Goal: Information Seeking & Learning: Learn about a topic

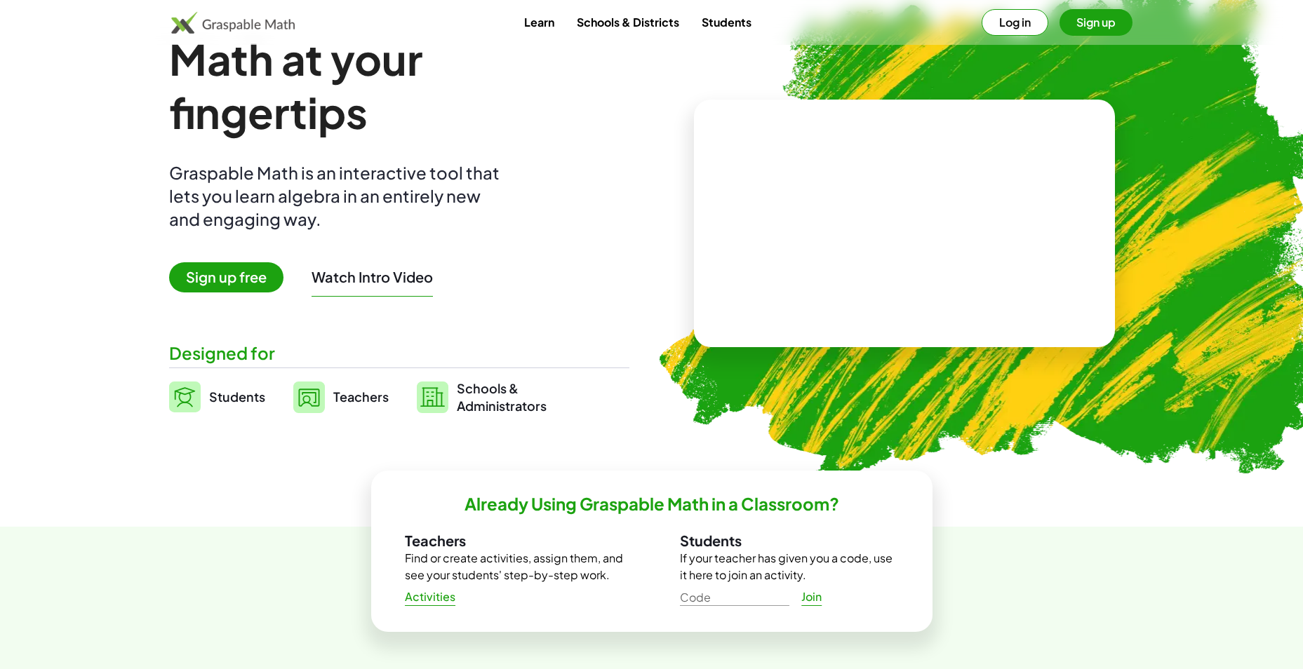
scroll to position [70, 0]
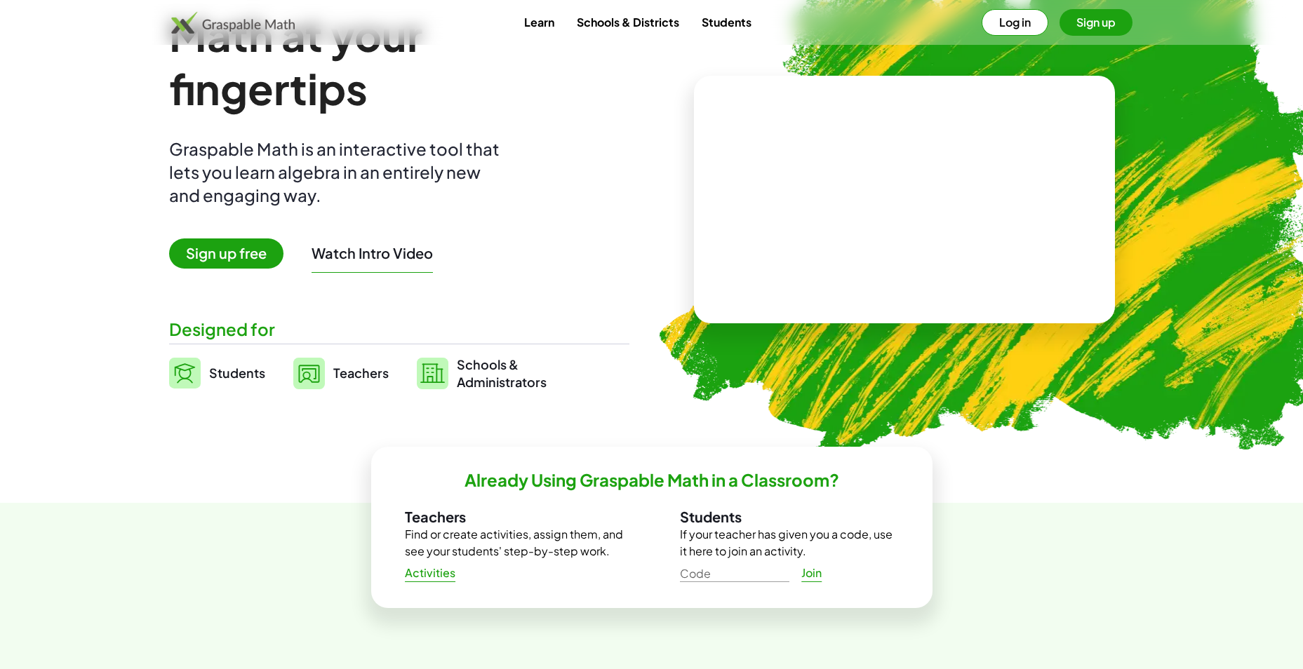
click at [353, 373] on span "Teachers" at bounding box center [360, 373] width 55 height 16
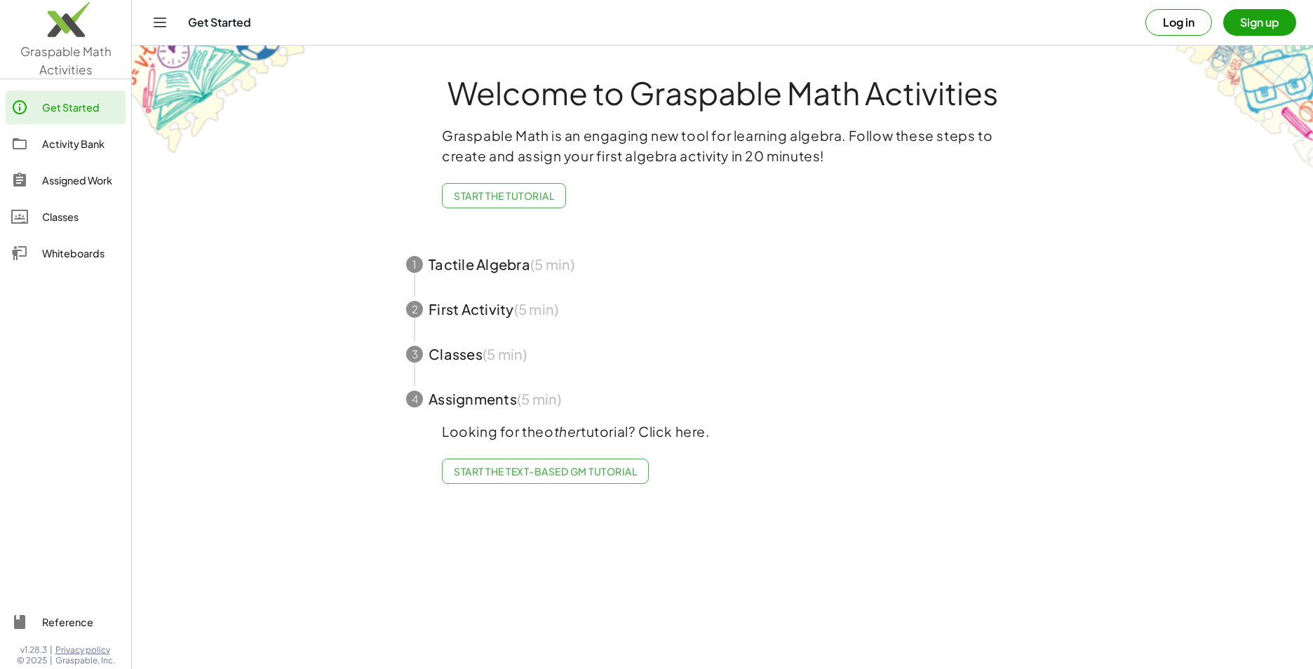
click at [506, 267] on span "button" at bounding box center [722, 264] width 666 height 45
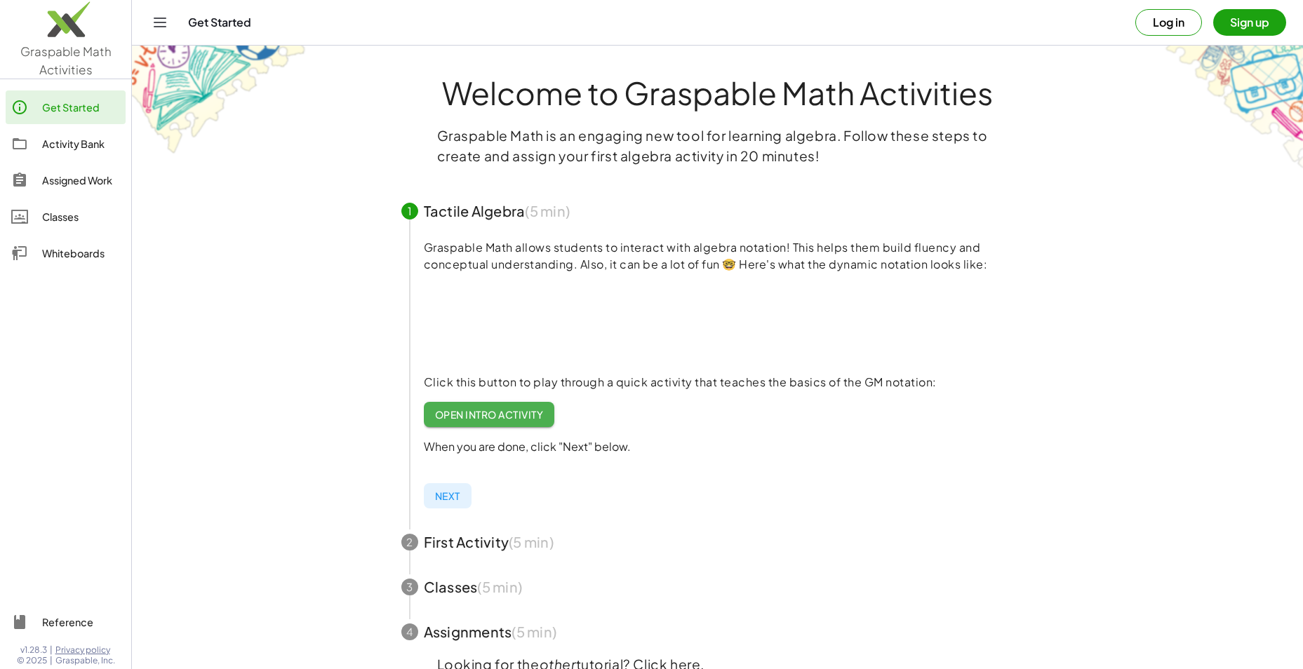
drag, startPoint x: 1066, startPoint y: 369, endPoint x: 1034, endPoint y: 453, distance: 89.3
click at [1034, 453] on div "Graspable Math allows students to interact with algebra notation! This helps th…" at bounding box center [729, 377] width 644 height 286
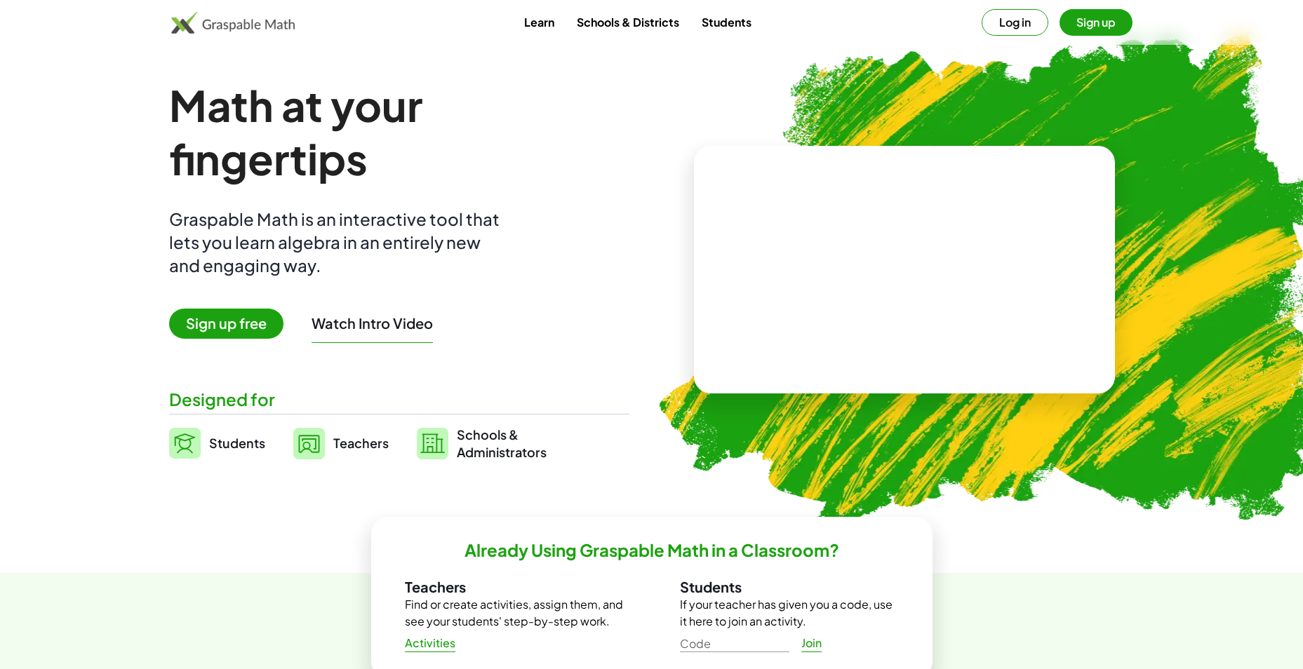
scroll to position [70, 0]
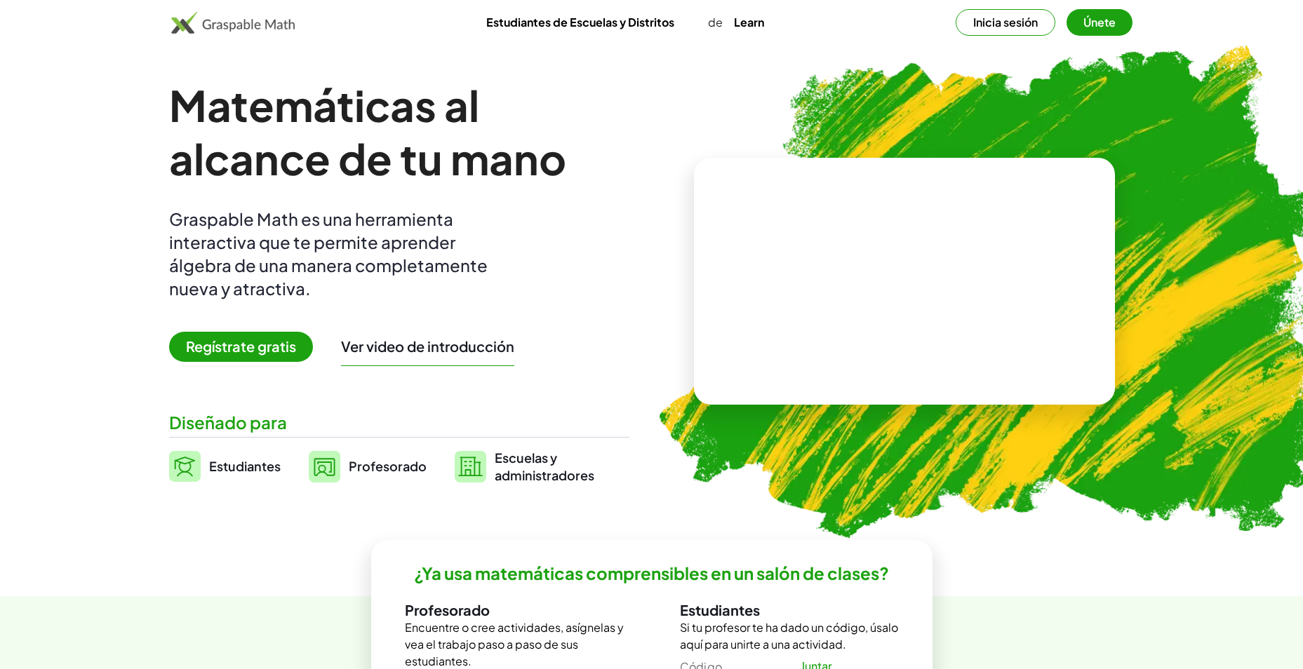
scroll to position [70, 0]
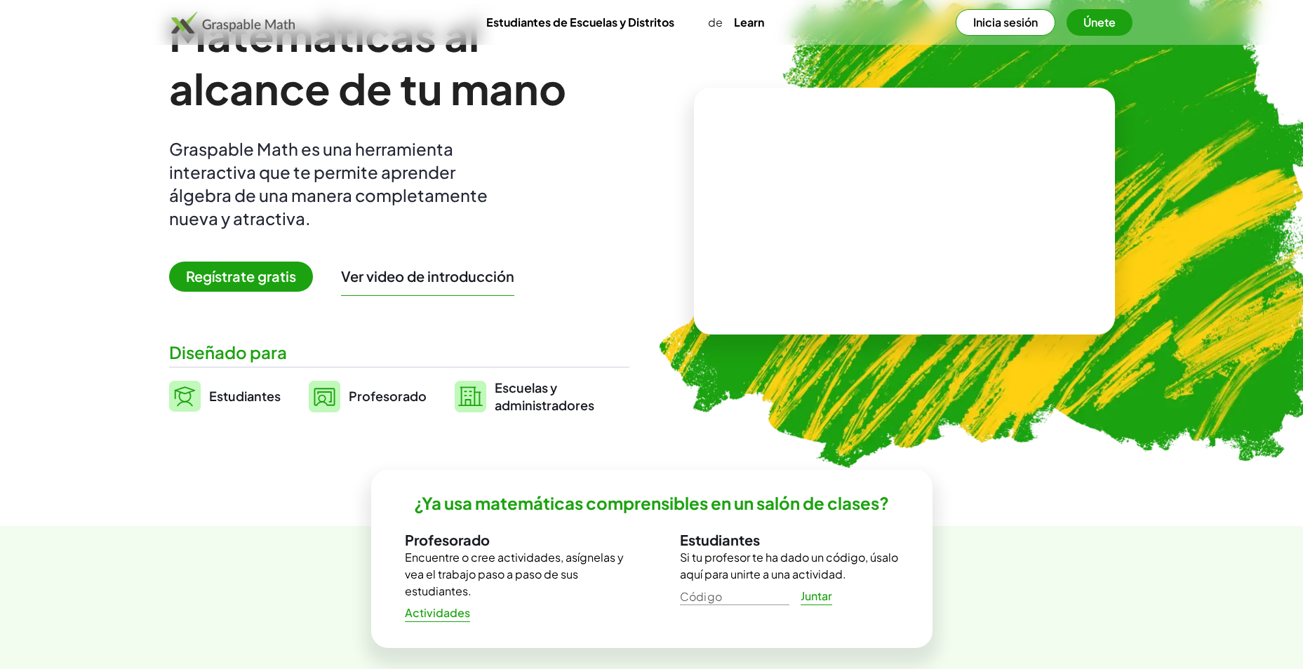
click at [435, 276] on button "Ver video de introducción" at bounding box center [427, 276] width 173 height 18
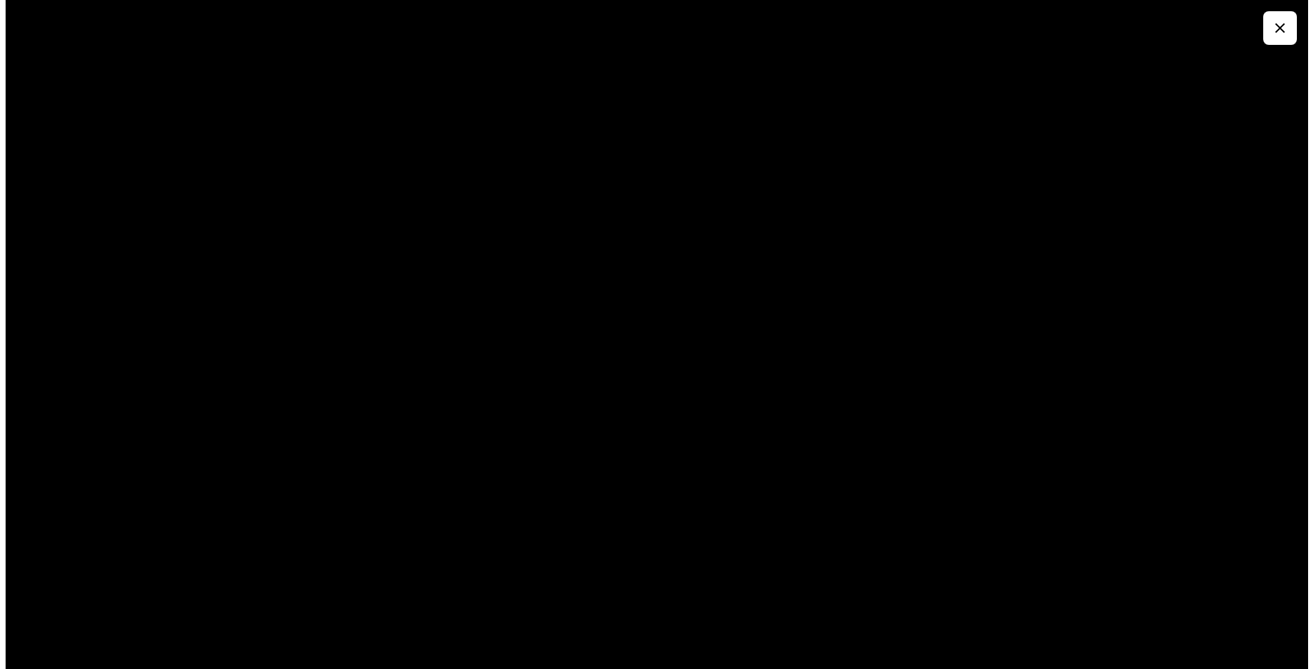
scroll to position [0, 0]
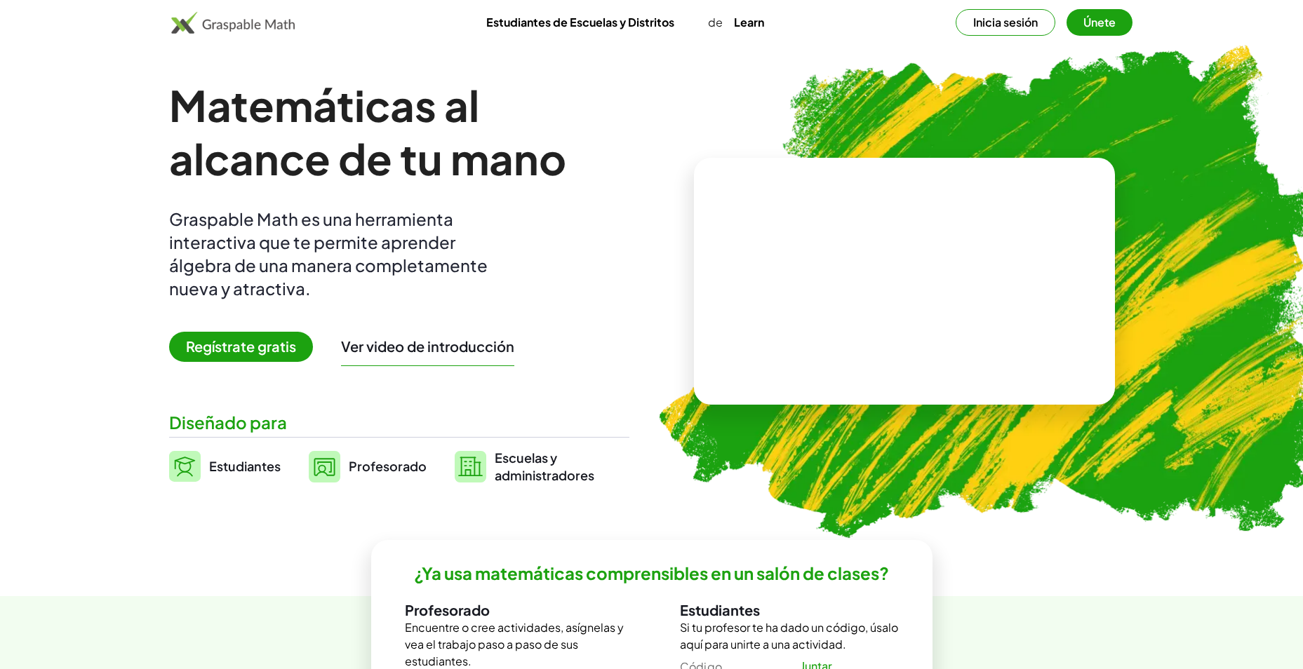
click at [268, 350] on span "Regístrate gratis" at bounding box center [241, 347] width 144 height 30
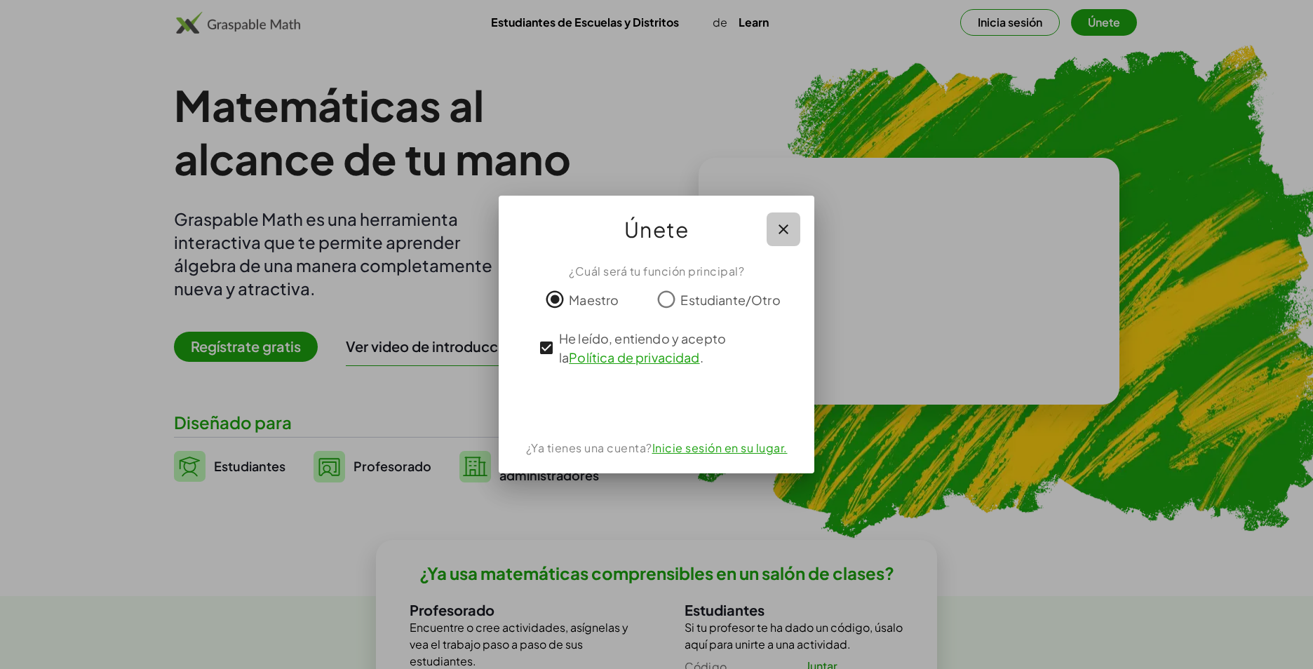
click at [782, 227] on icon "button" at bounding box center [783, 229] width 17 height 17
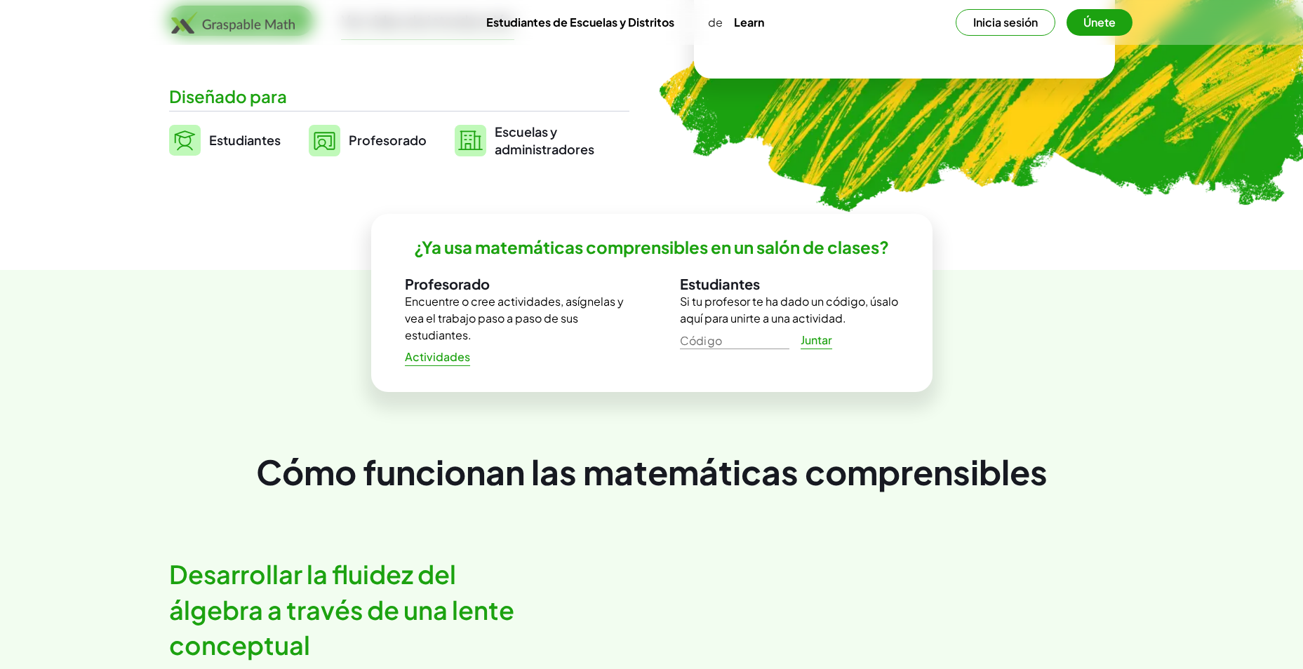
scroll to position [351, 0]
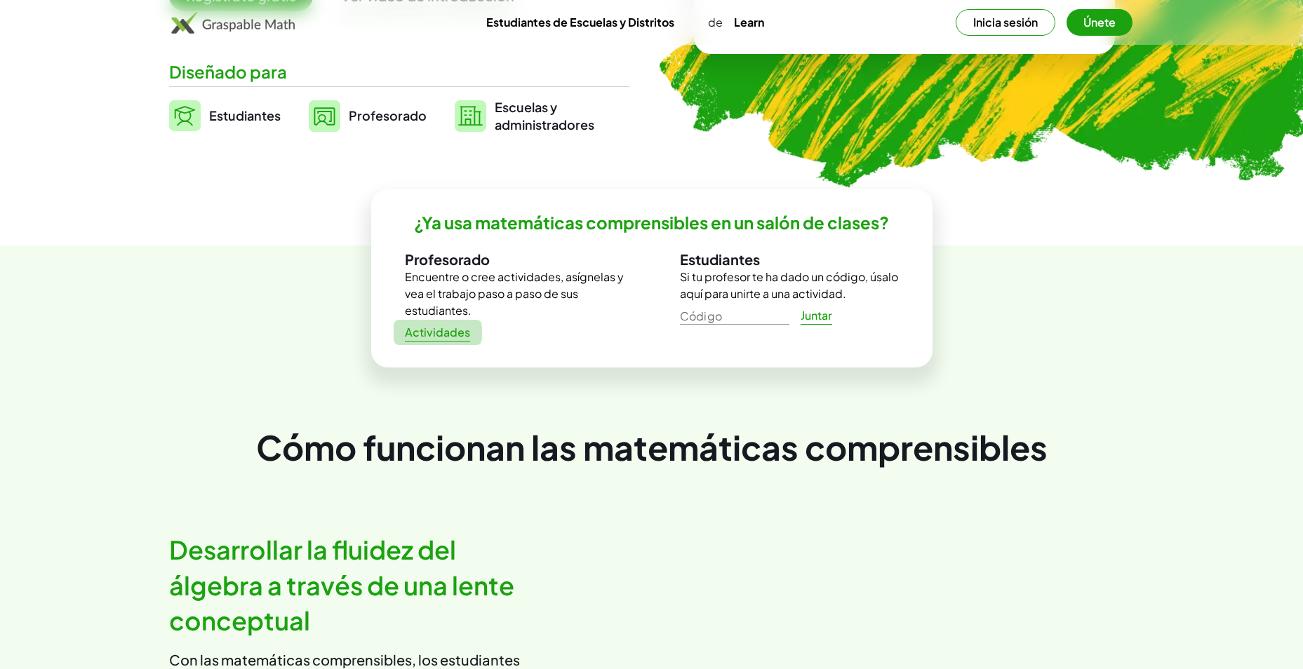
click at [448, 335] on font "Actividades" at bounding box center [438, 333] width 66 height 15
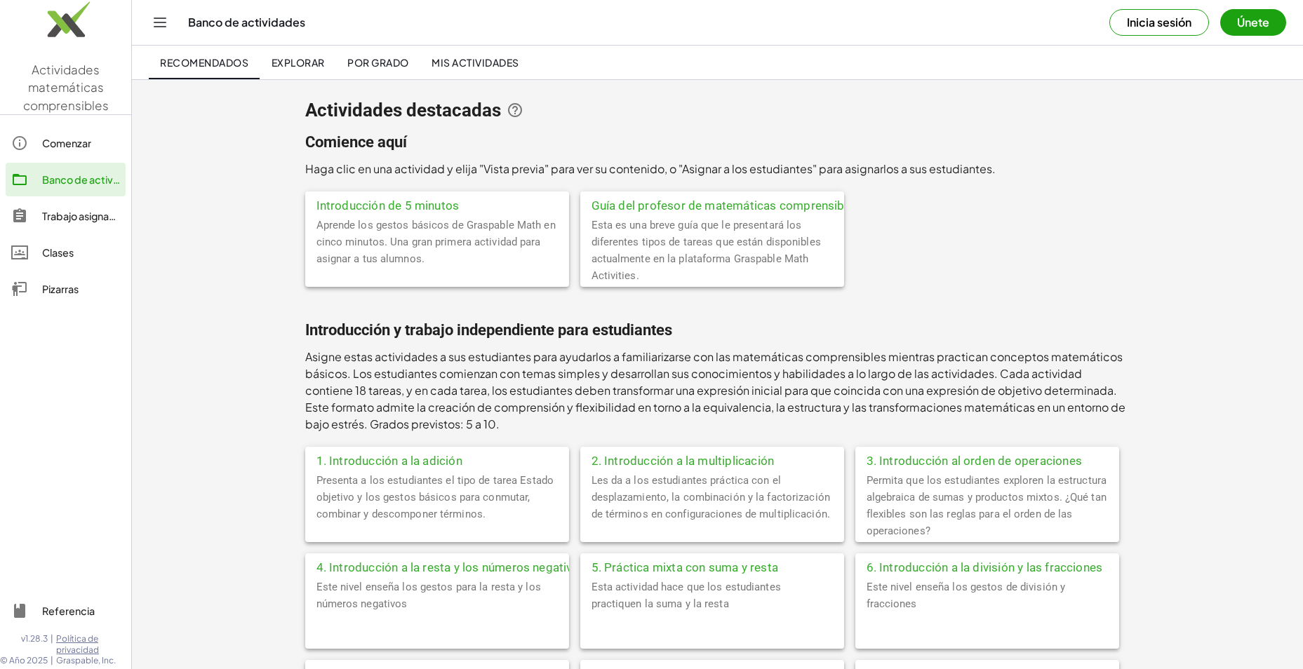
click at [961, 462] on div "3. Introducción al orden de operaciones" at bounding box center [987, 459] width 264 height 25
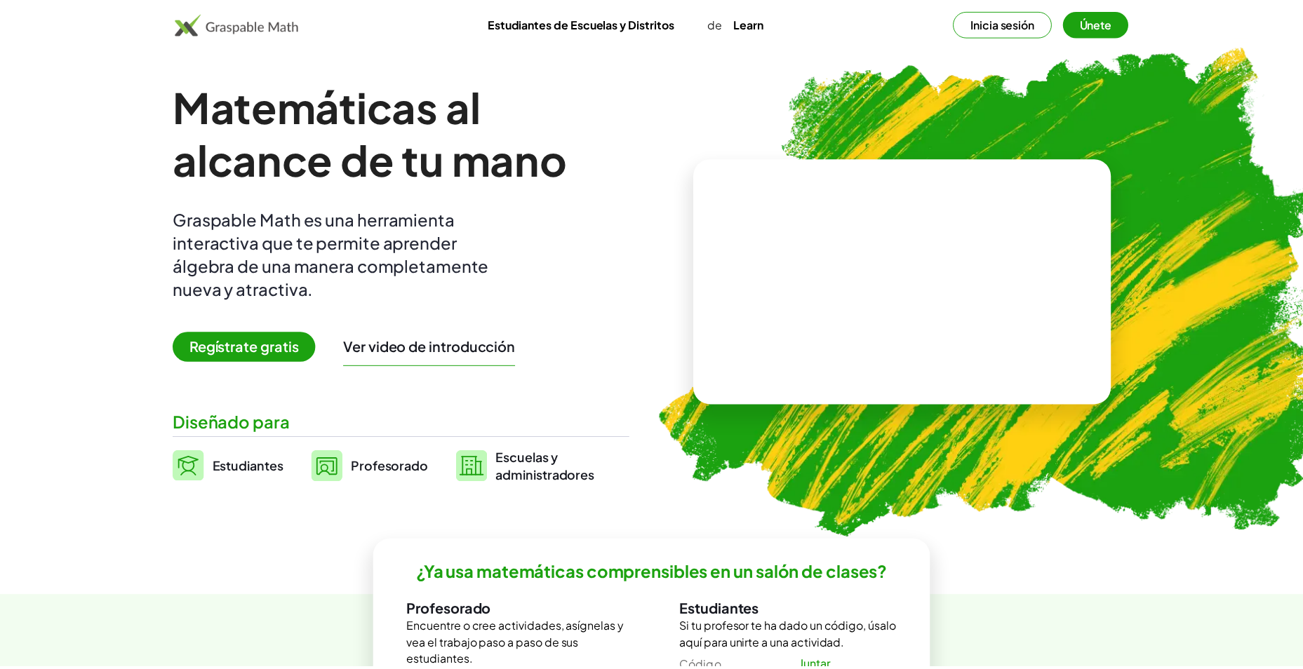
scroll to position [100, 0]
